Goal: Transaction & Acquisition: Purchase product/service

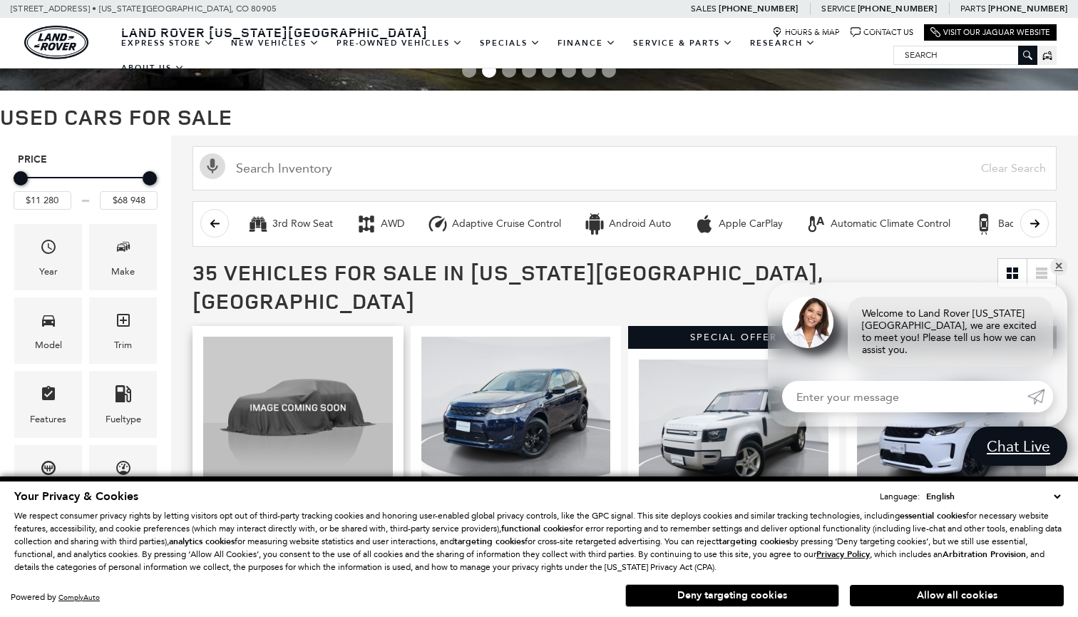
scroll to position [99, 0]
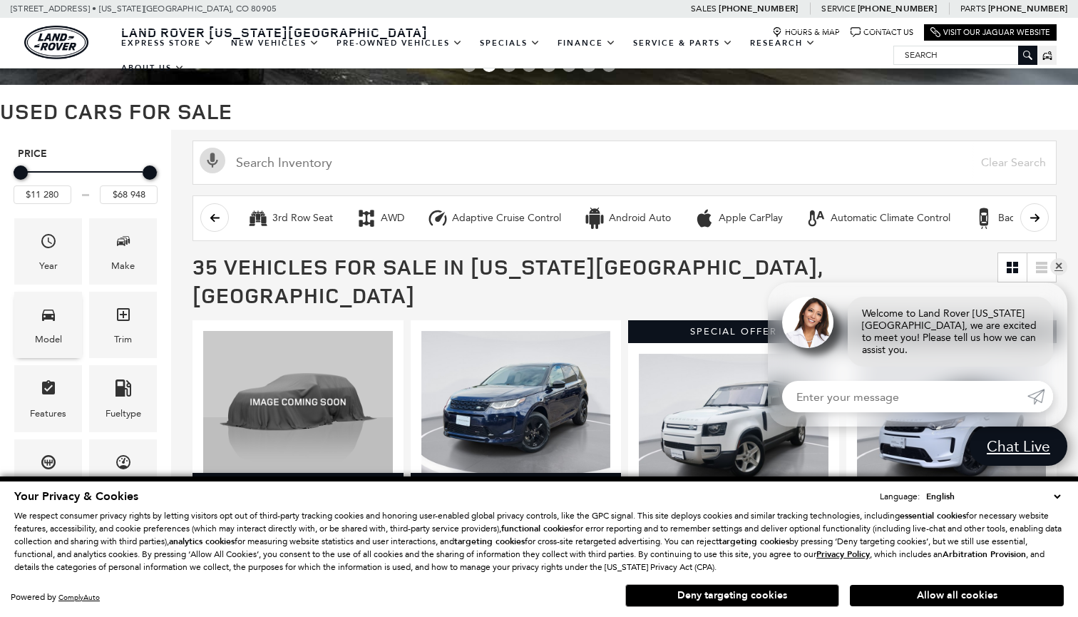
click at [51, 343] on div "Model" at bounding box center [48, 339] width 27 height 16
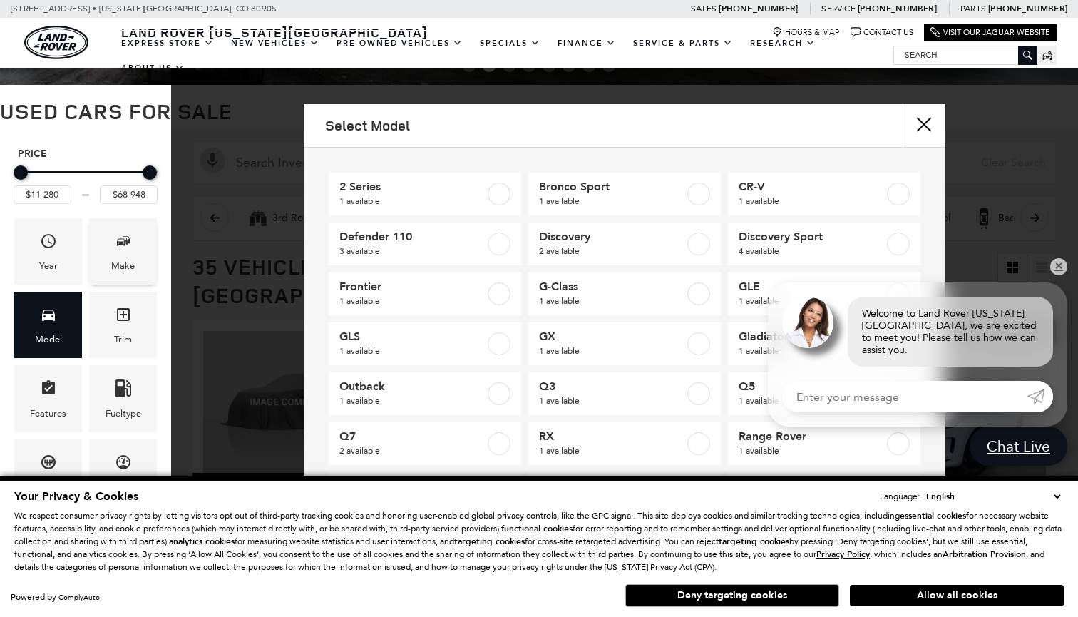
click at [145, 269] on div "Make" at bounding box center [123, 251] width 68 height 66
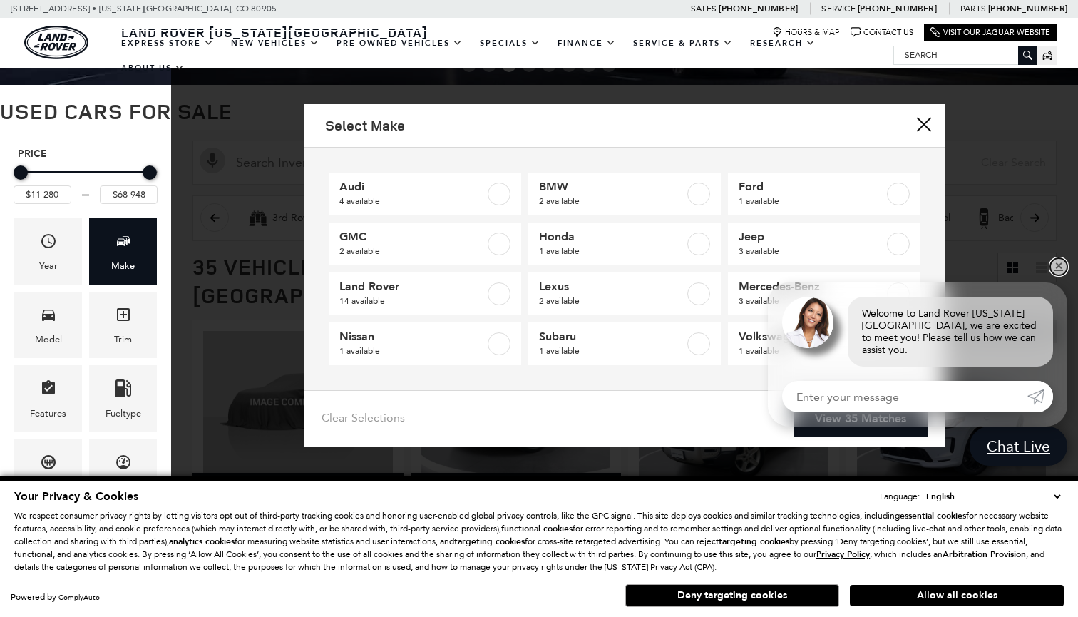
click at [1063, 274] on link "✕" at bounding box center [1058, 266] width 17 height 17
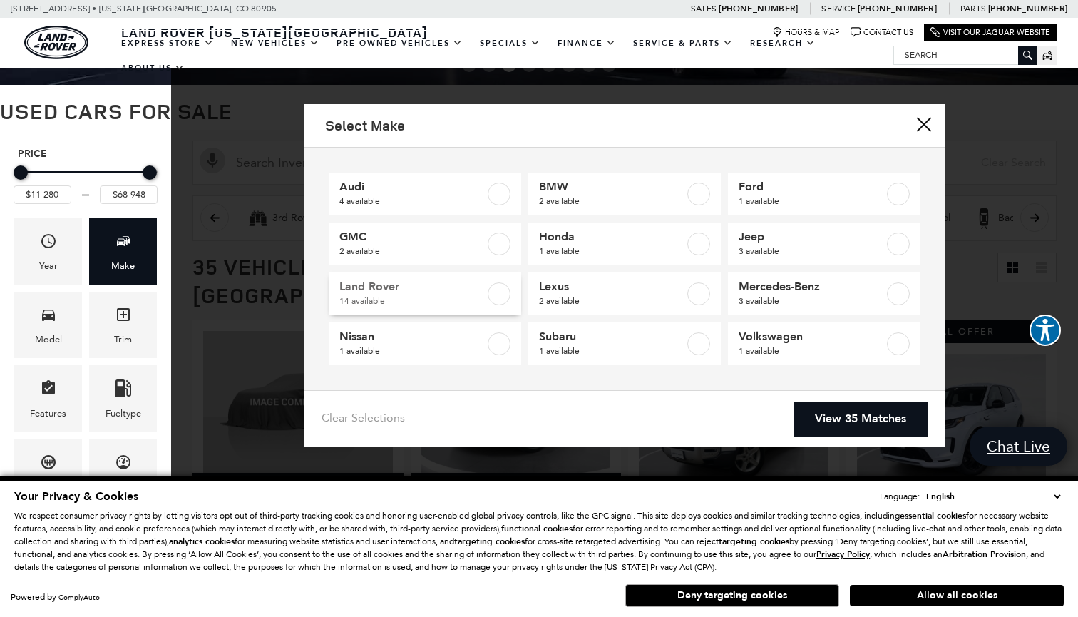
click at [488, 303] on div at bounding box center [499, 293] width 23 height 23
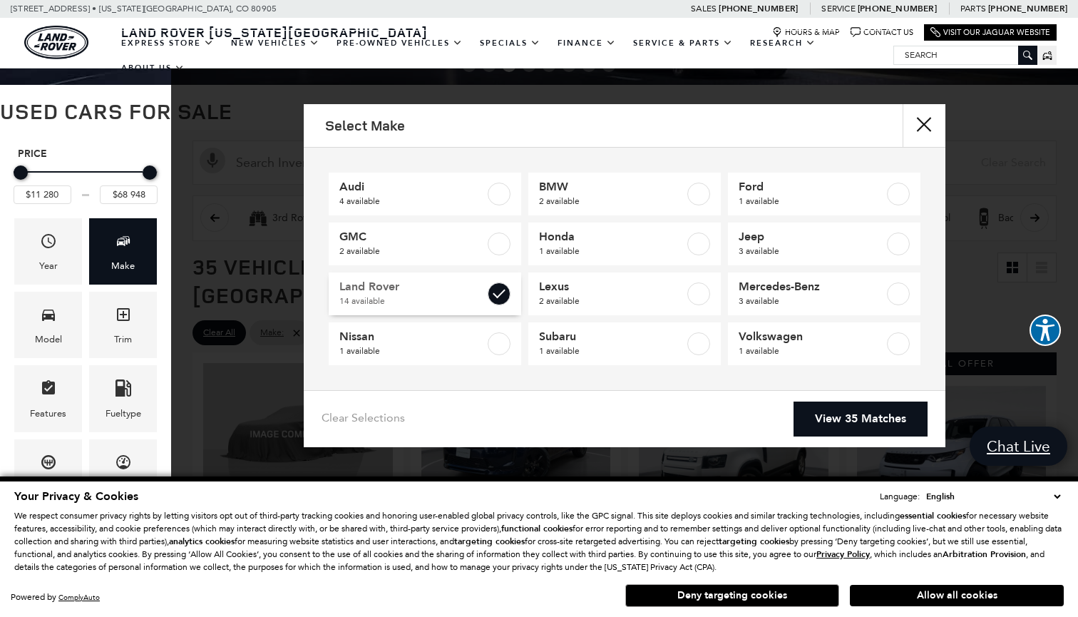
type input "$18 189"
type input "$68 780"
checkbox input "true"
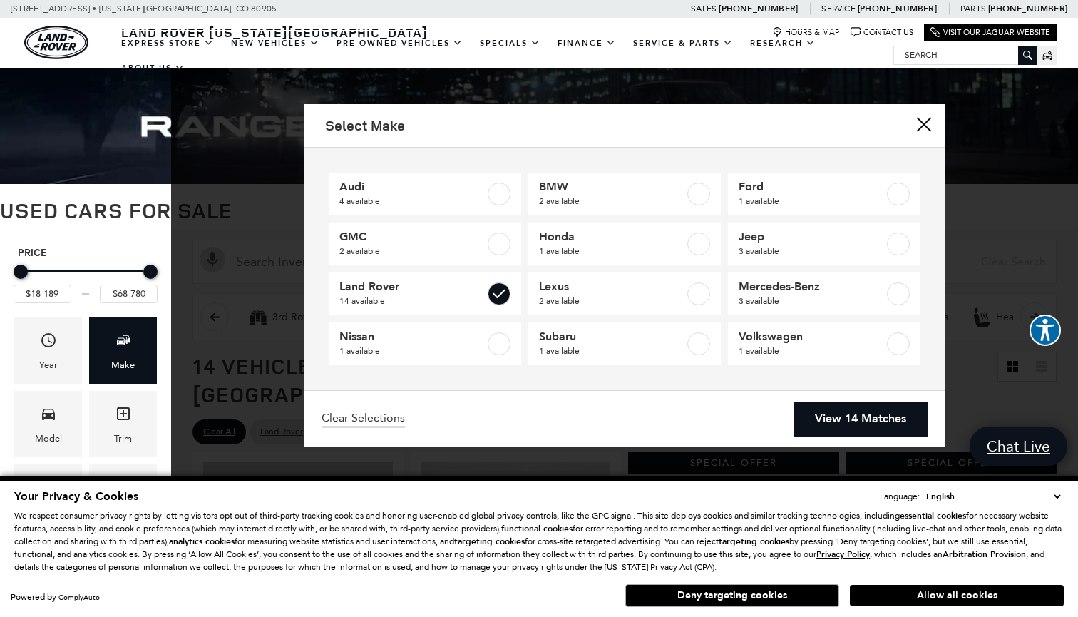
click at [815, 425] on link "View 14 Matches" at bounding box center [860, 418] width 134 height 35
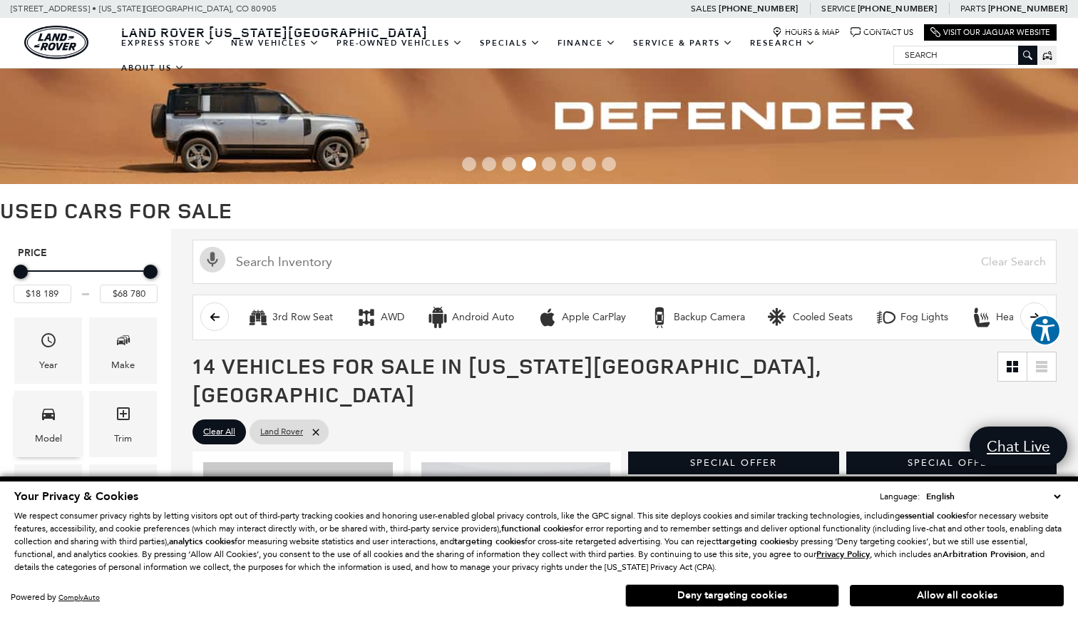
click at [60, 416] on div "Model" at bounding box center [48, 424] width 68 height 66
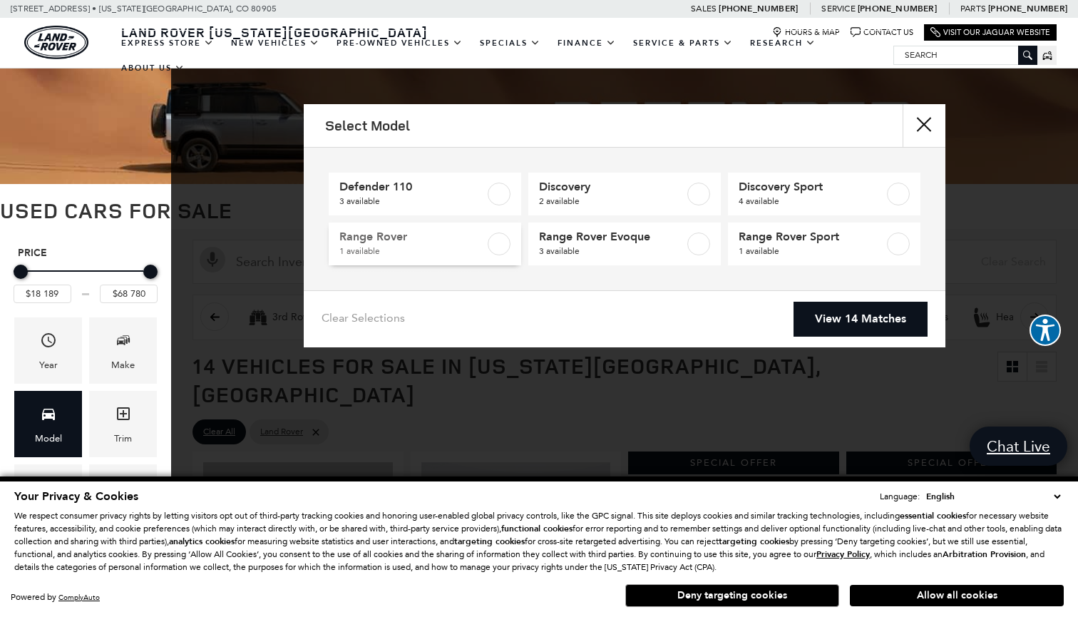
click at [508, 232] on div at bounding box center [499, 243] width 23 height 23
type input "$68 780"
checkbox input "true"
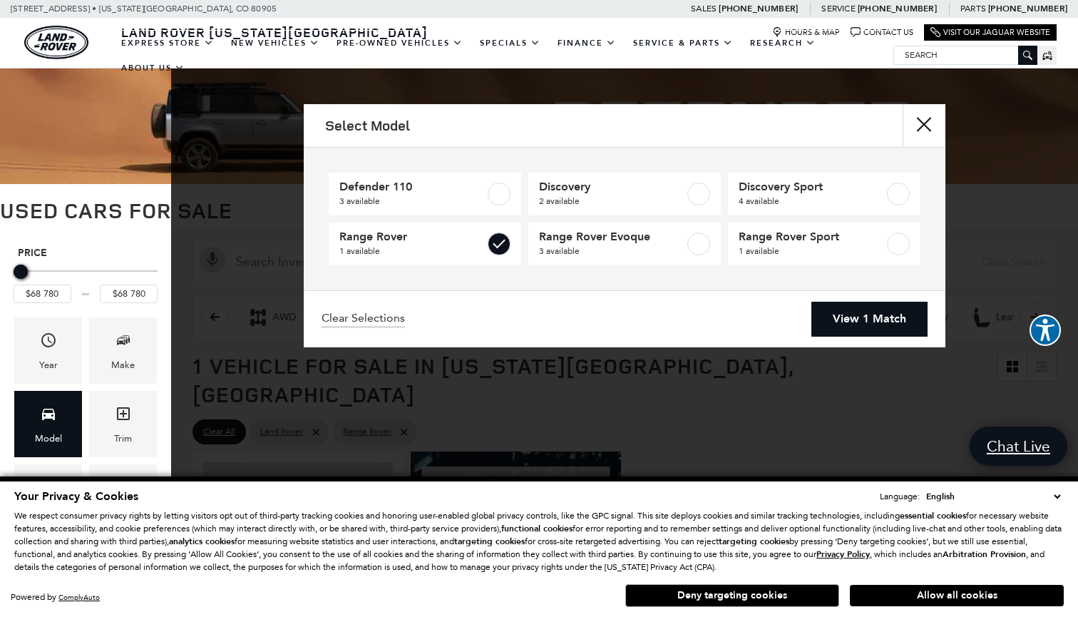
click at [873, 306] on link "View 1 Match" at bounding box center [869, 319] width 116 height 35
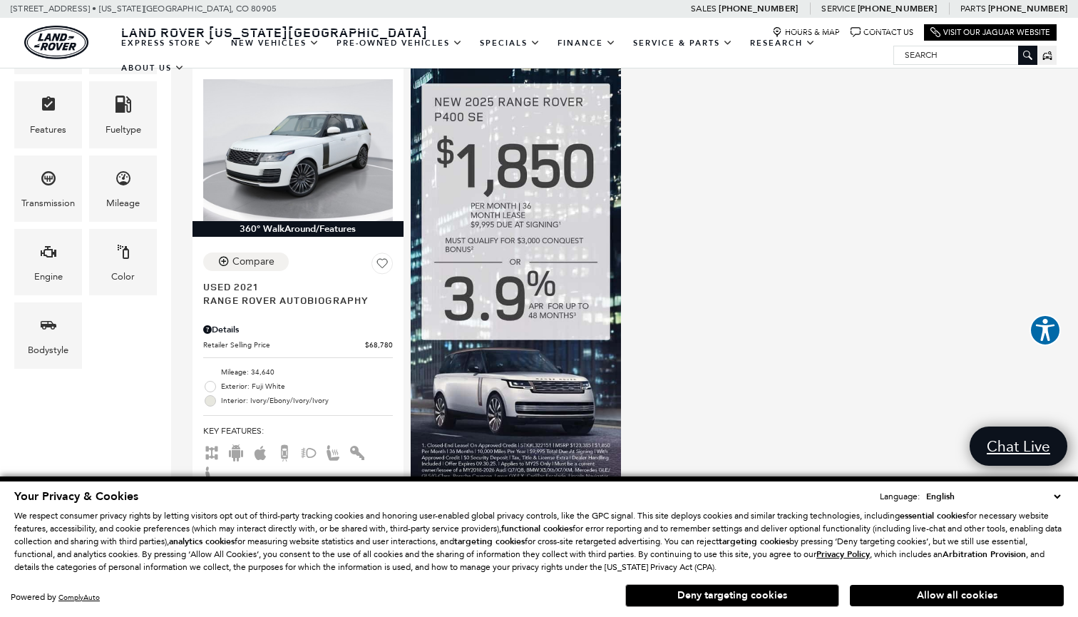
scroll to position [395, 0]
